Goal: Task Accomplishment & Management: Use online tool/utility

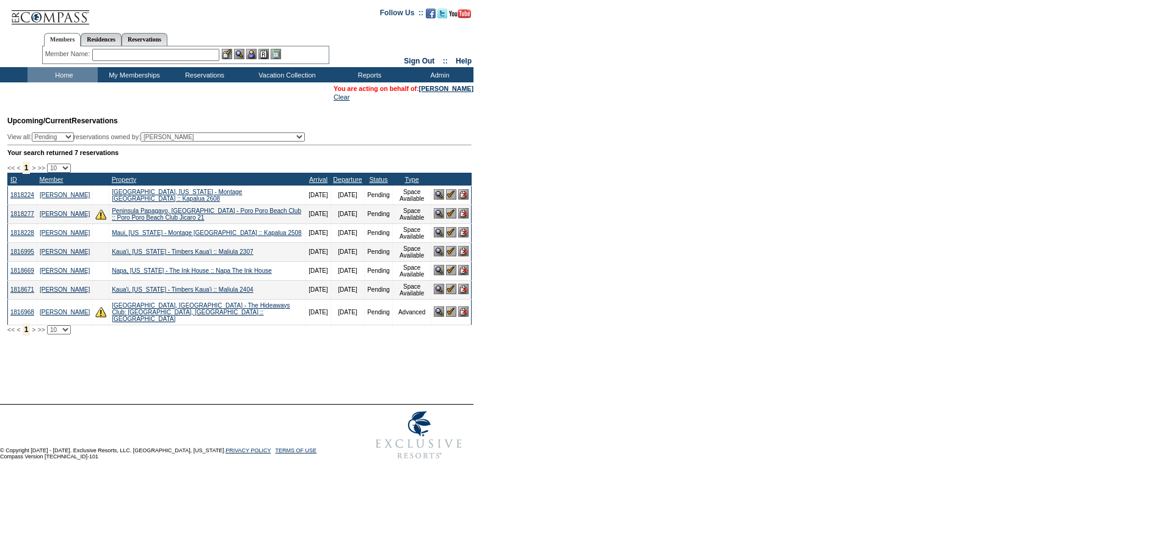
click at [449, 257] on img at bounding box center [451, 251] width 10 height 10
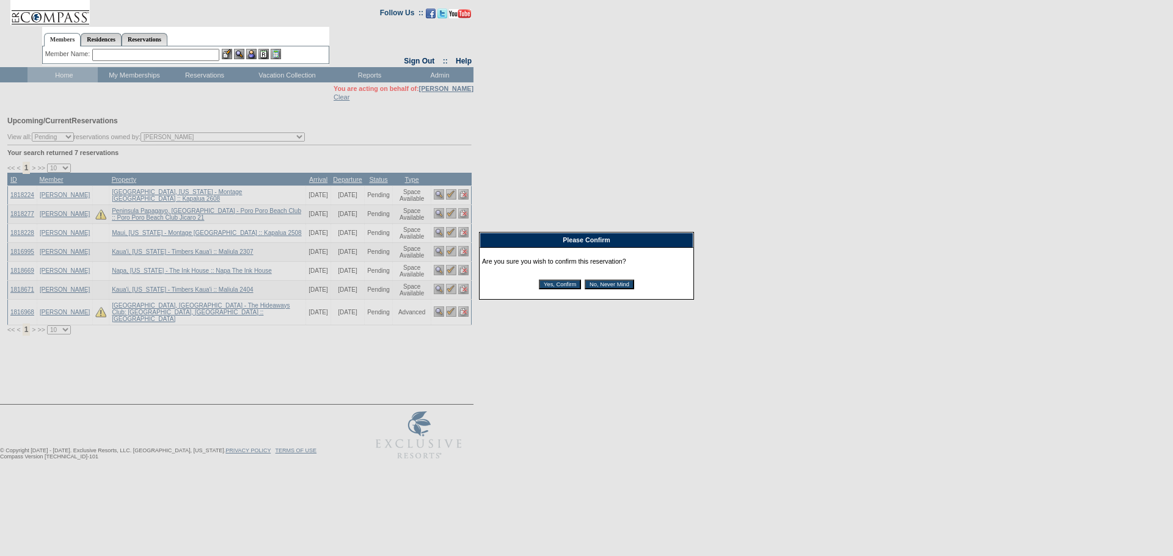
click at [552, 286] on input "Yes, Confirm" at bounding box center [560, 285] width 42 height 10
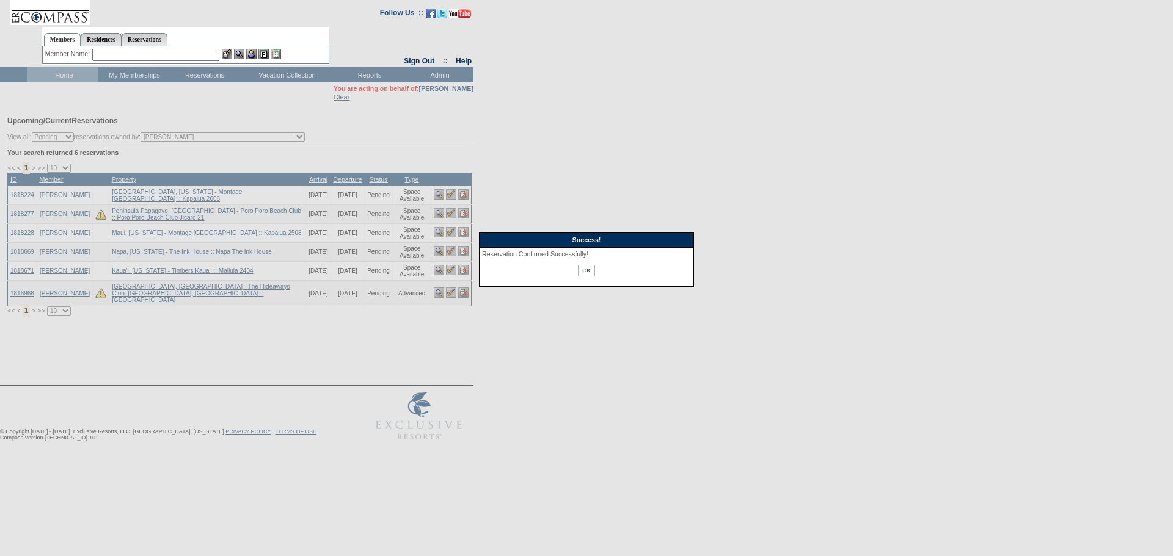
click at [587, 271] on input "OK" at bounding box center [586, 271] width 16 height 12
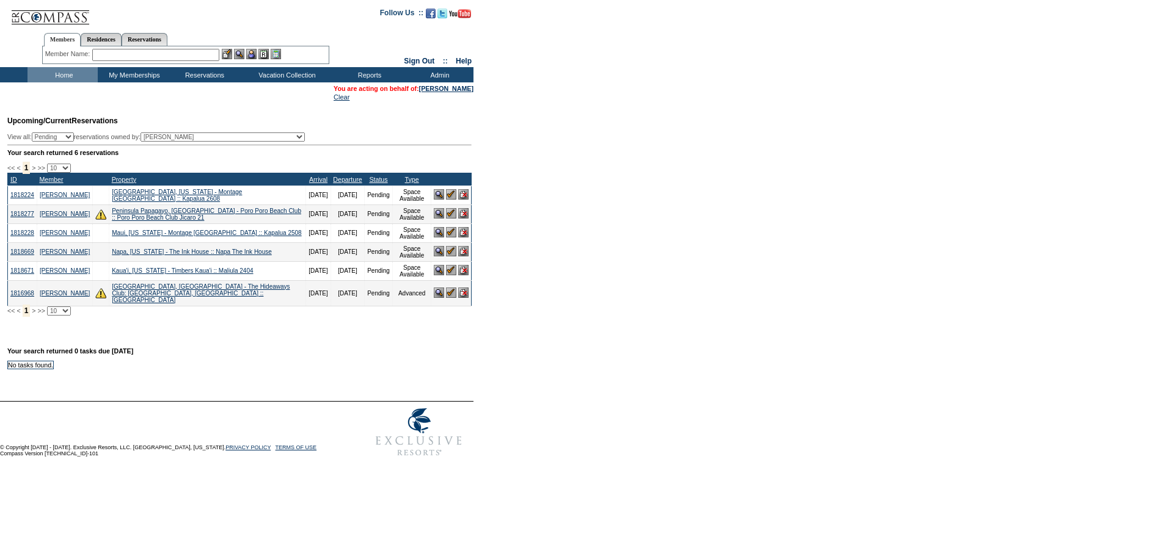
click at [449, 275] on img at bounding box center [451, 270] width 10 height 10
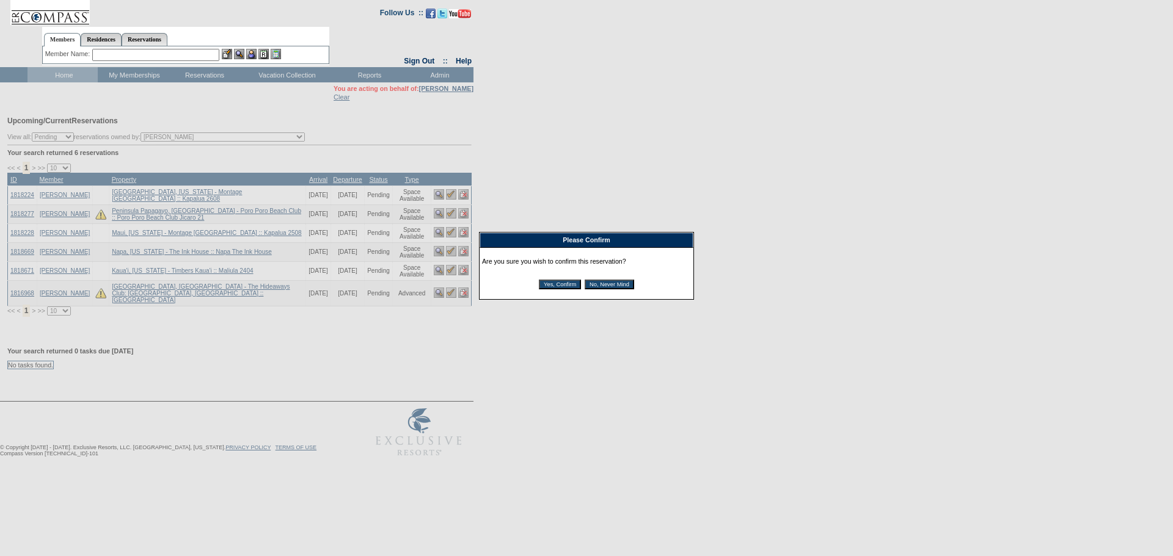
click at [550, 288] on input "Yes, Confirm" at bounding box center [560, 285] width 42 height 10
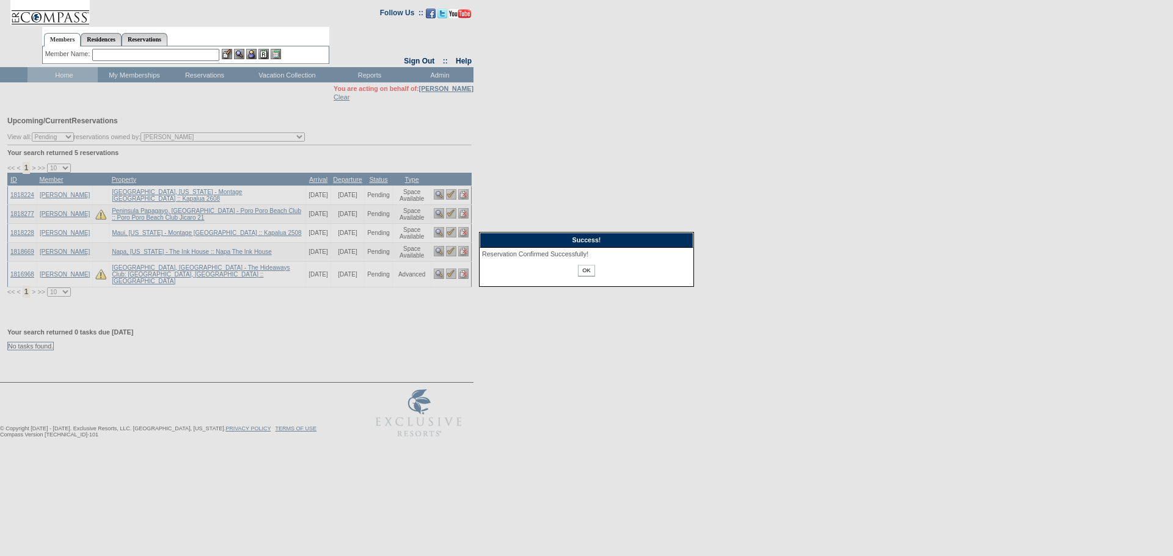
click at [583, 273] on input "OK" at bounding box center [586, 271] width 16 height 12
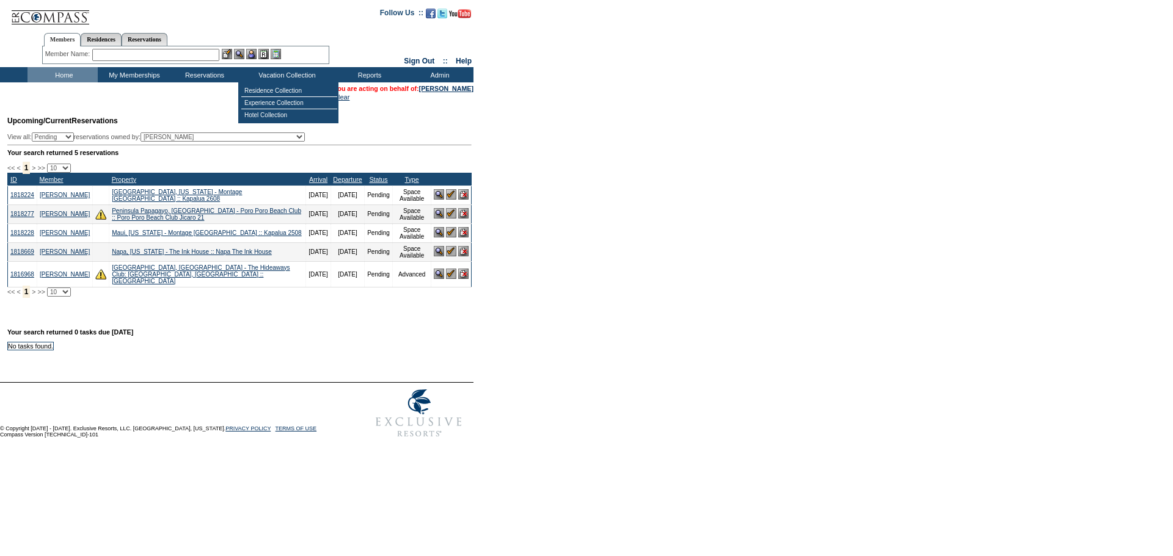
click at [191, 53] on input "text" at bounding box center [155, 55] width 127 height 12
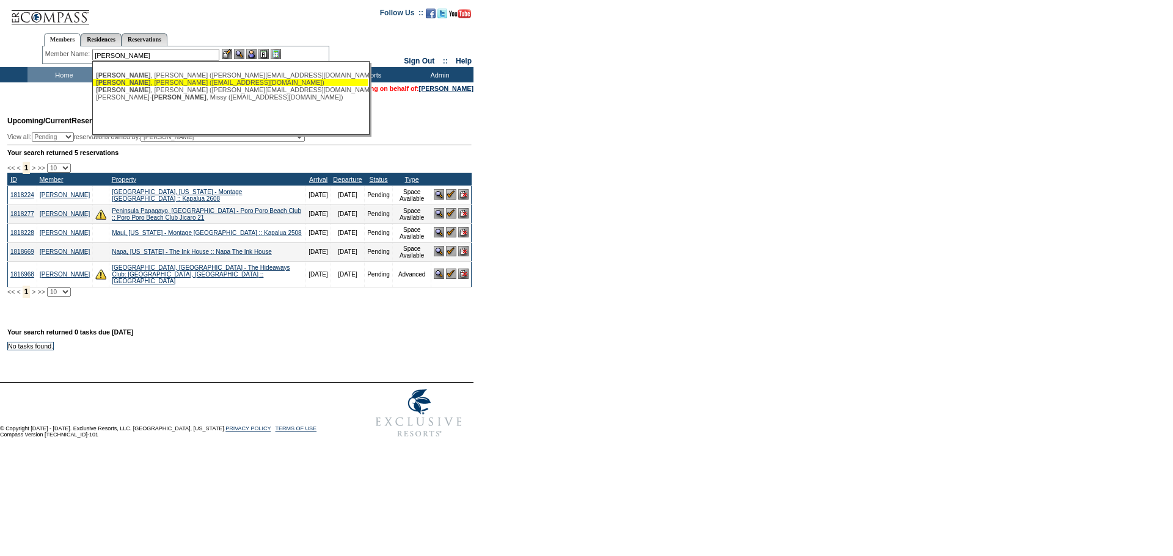
click at [197, 79] on div "Rudin , Bruce (francescarudin@comcast.net)" at bounding box center [230, 82] width 269 height 7
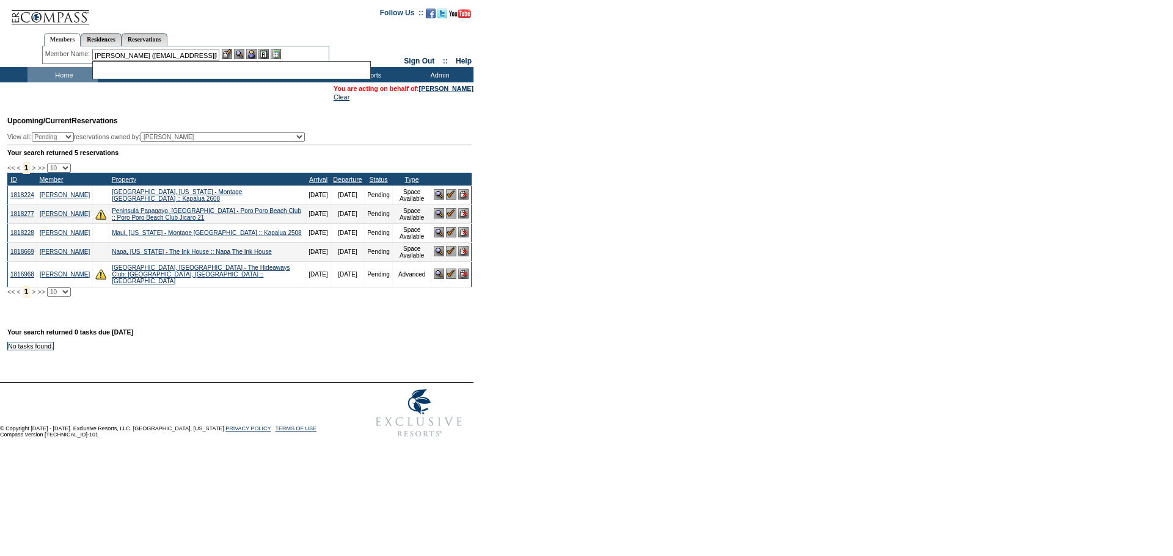
click at [197, 79] on form "Follow Us ::" at bounding box center [586, 222] width 1173 height 444
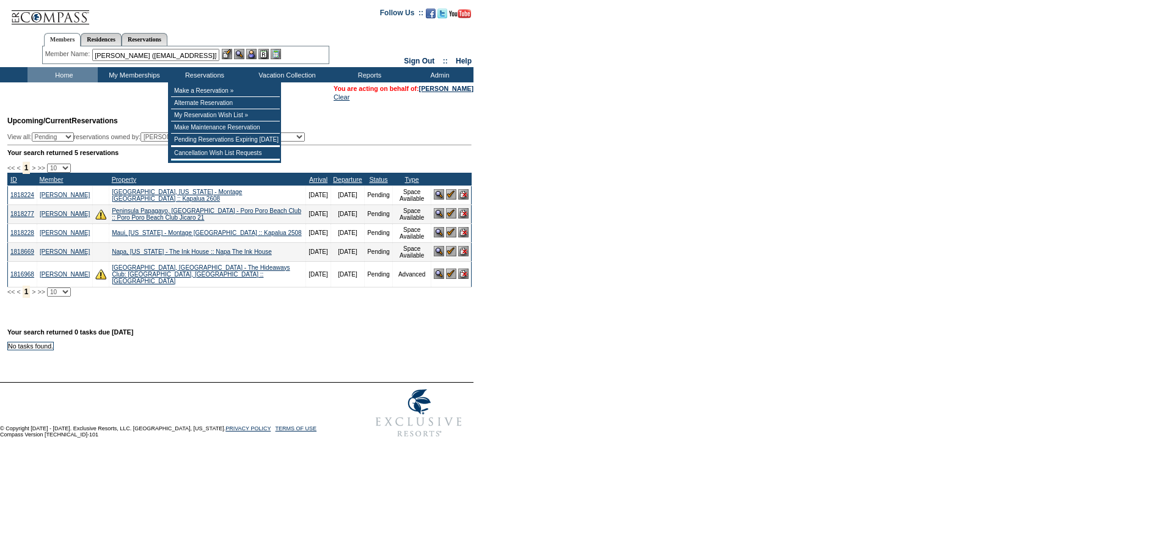
click at [197, 55] on input "Rudin, Bruce (francescarudin@comcast.net)" at bounding box center [155, 55] width 127 height 12
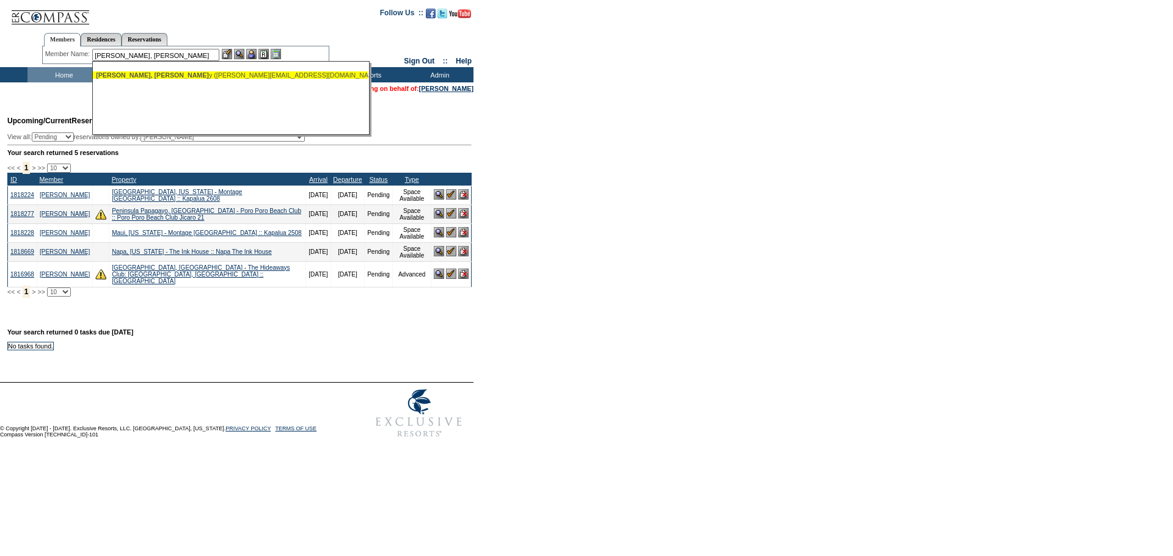
click at [252, 75] on div "Rudin, Barr y (barry@barrystickets.com)" at bounding box center [230, 74] width 269 height 7
type input "Rudin, Barry (barry@barrystickets.com)"
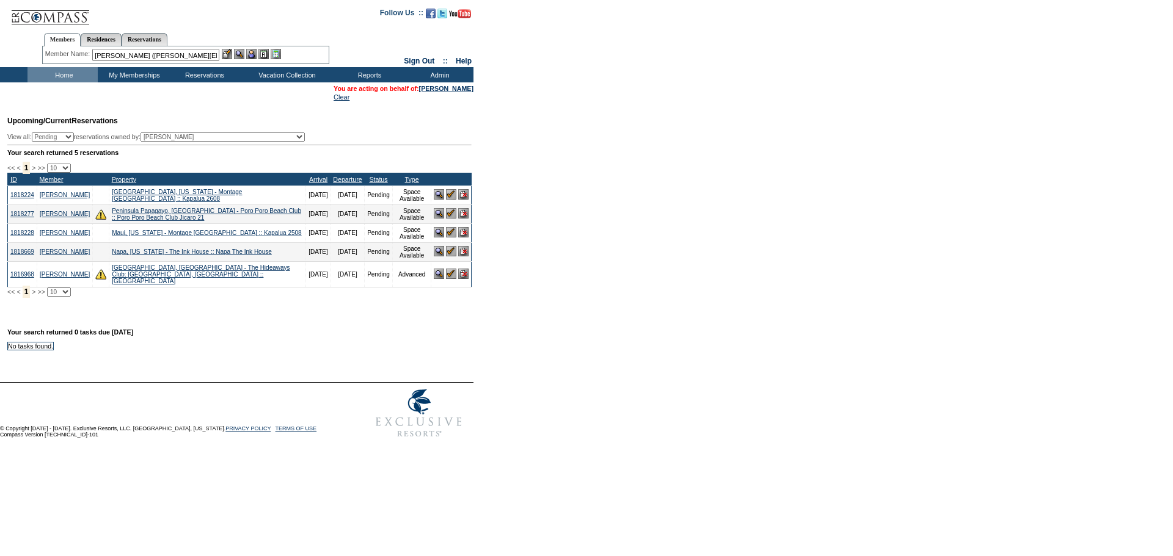
click at [255, 54] on img at bounding box center [251, 54] width 10 height 10
click at [244, 56] on img at bounding box center [239, 54] width 10 height 10
